Goal: Information Seeking & Learning: Learn about a topic

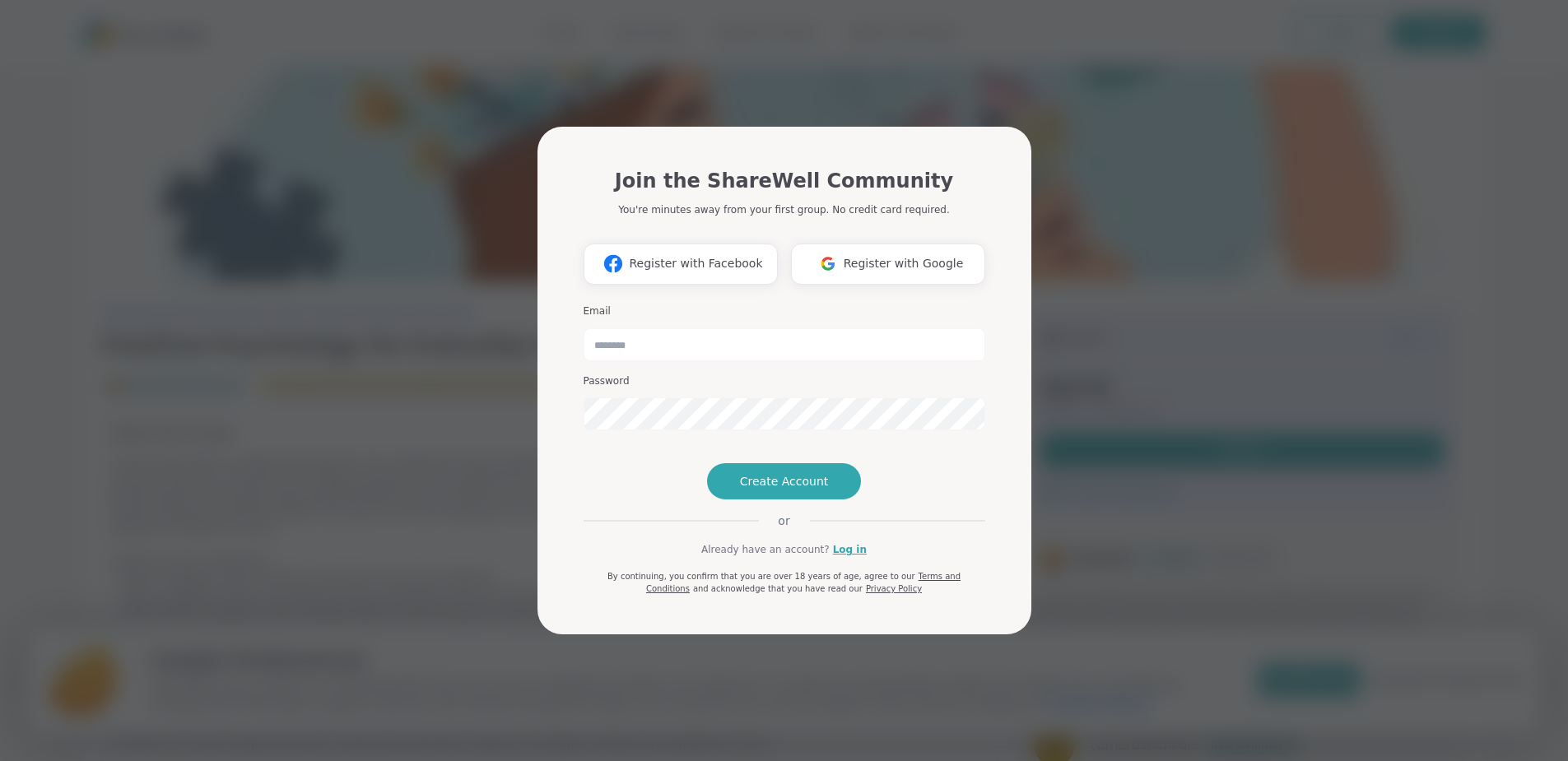
click at [1156, 301] on div "Join the ShareWell Community You're minutes away from your first group. No cred…" at bounding box center [784, 380] width 1549 height 761
click at [1151, 302] on div "Join the ShareWell Community You're minutes away from your first group. No cred…" at bounding box center [784, 380] width 1549 height 761
click at [406, 230] on div "Join the ShareWell Community You're minutes away from your first group. No cred…" at bounding box center [784, 380] width 1549 height 761
